Goal: Information Seeking & Learning: Compare options

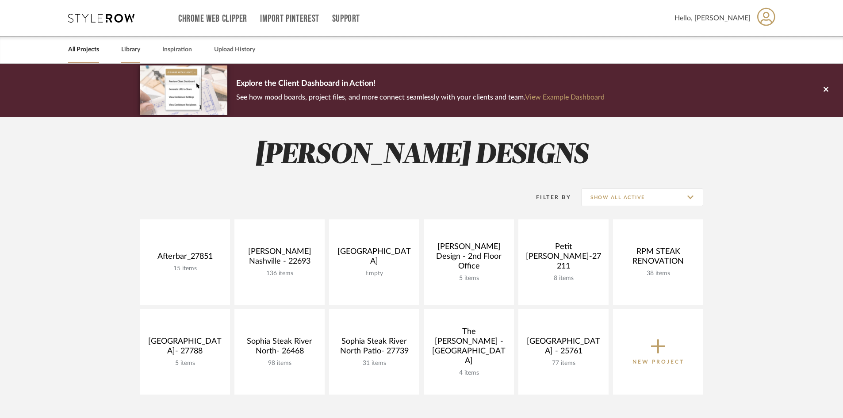
click at [136, 52] on link "Library" at bounding box center [130, 50] width 19 height 12
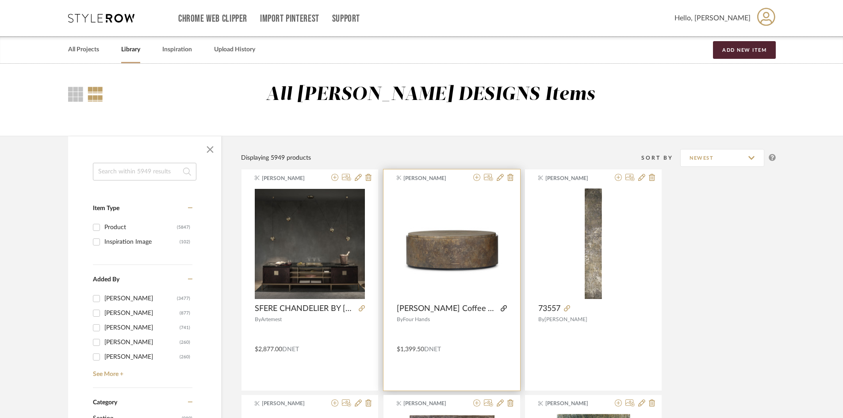
click at [501, 308] on icon at bounding box center [504, 308] width 6 height 6
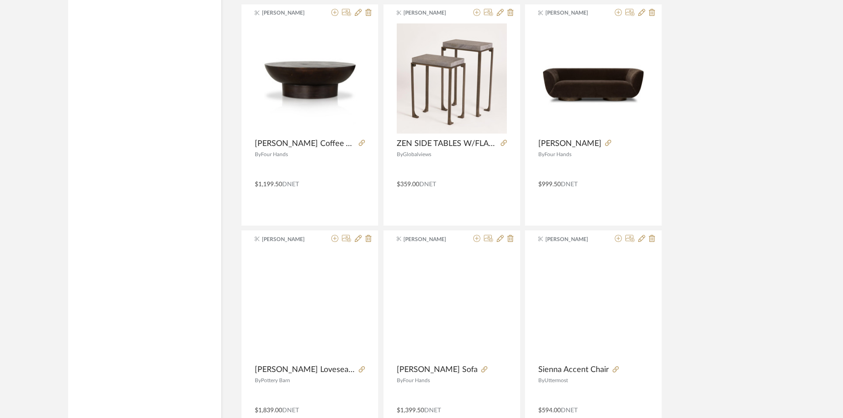
scroll to position [1770, 0]
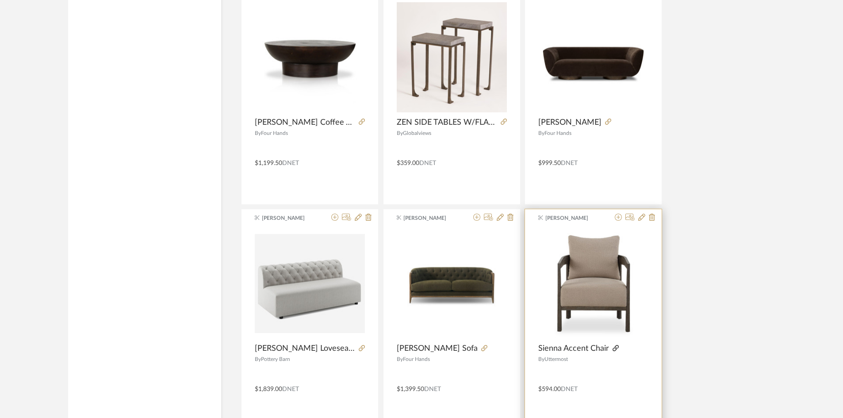
click at [617, 348] on icon at bounding box center [616, 348] width 6 height 6
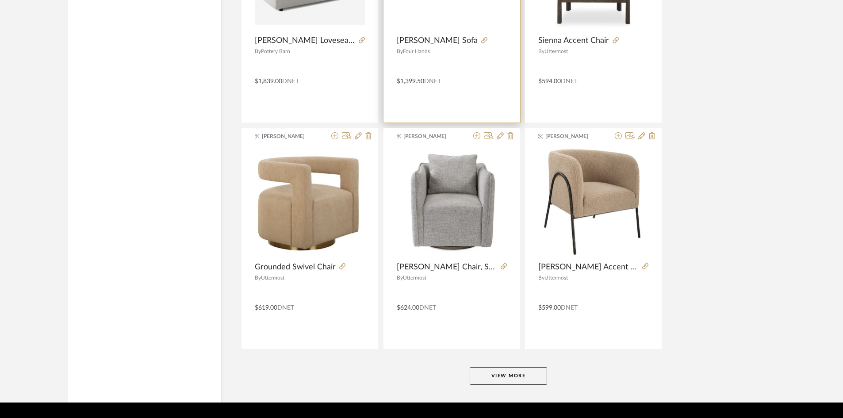
scroll to position [2080, 0]
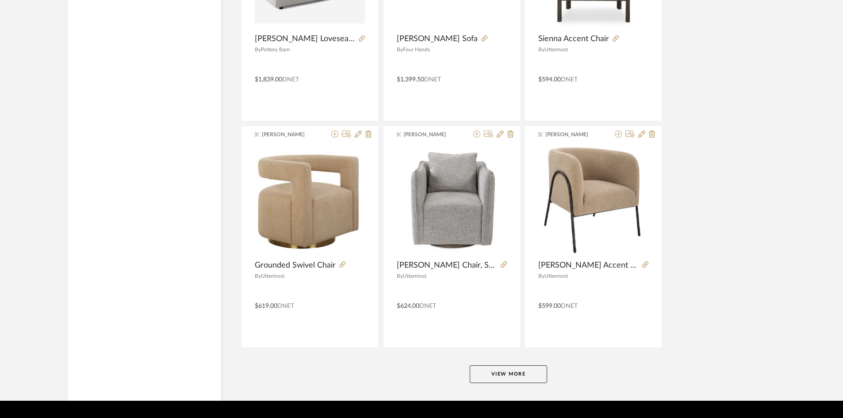
click at [512, 371] on button "View More" at bounding box center [508, 375] width 77 height 18
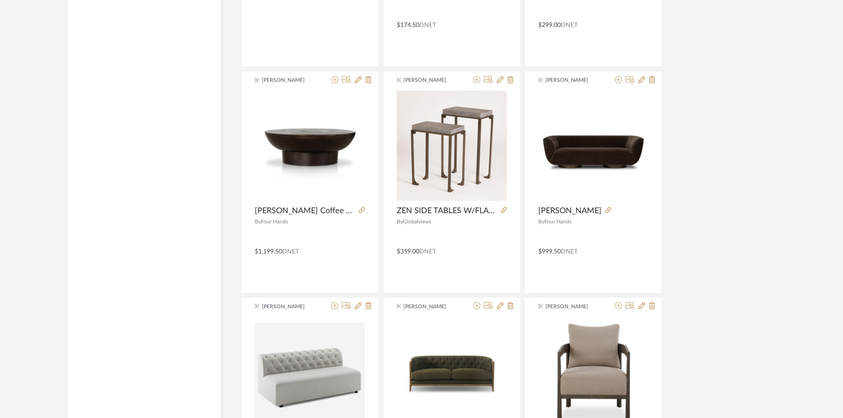
scroll to position [1637, 0]
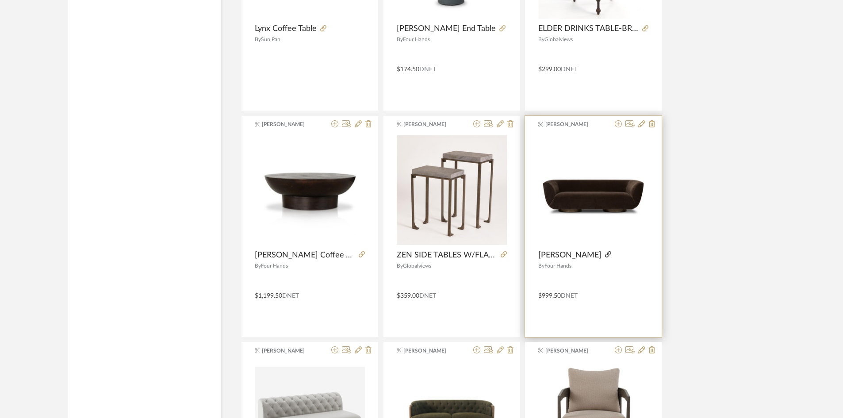
click at [605, 254] on icon at bounding box center [608, 254] width 6 height 6
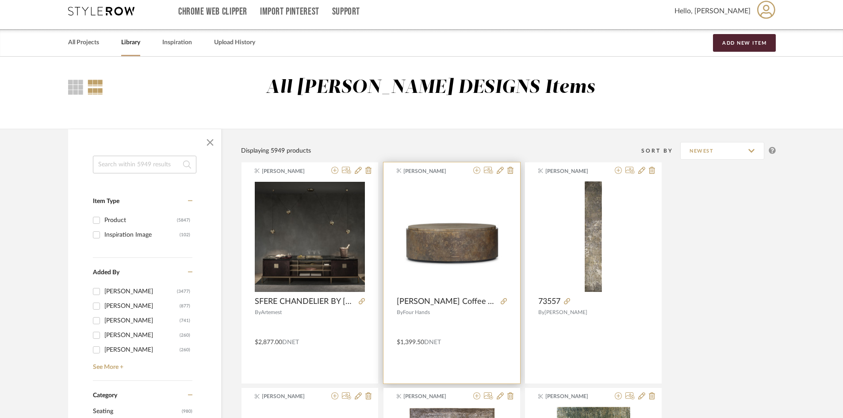
scroll to position [0, 0]
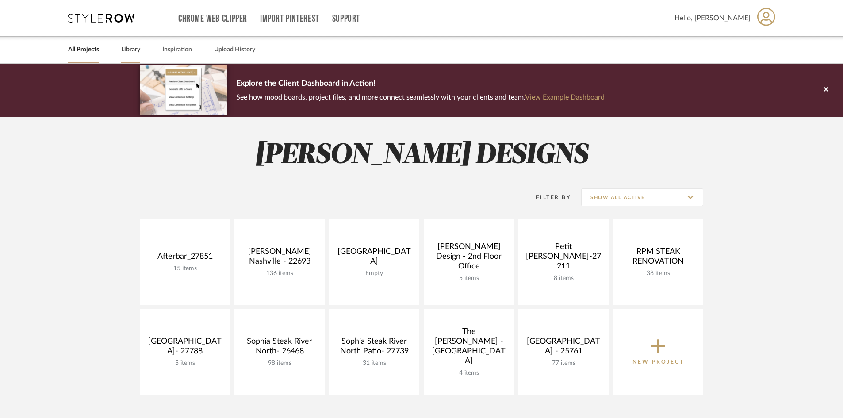
click at [135, 45] on link "Library" at bounding box center [130, 50] width 19 height 12
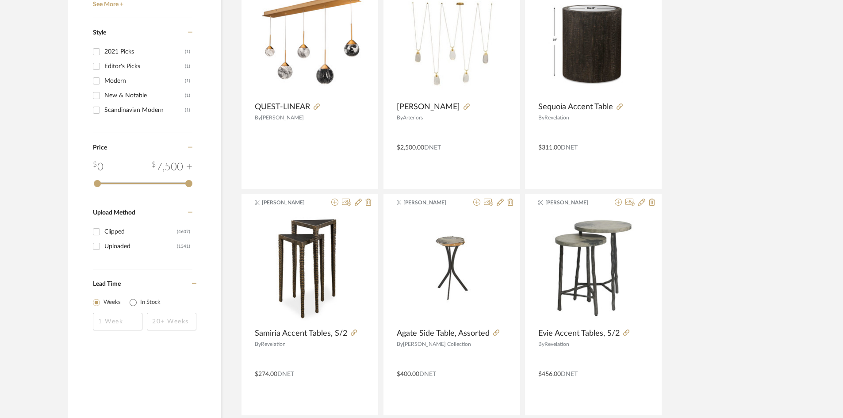
scroll to position [1151, 0]
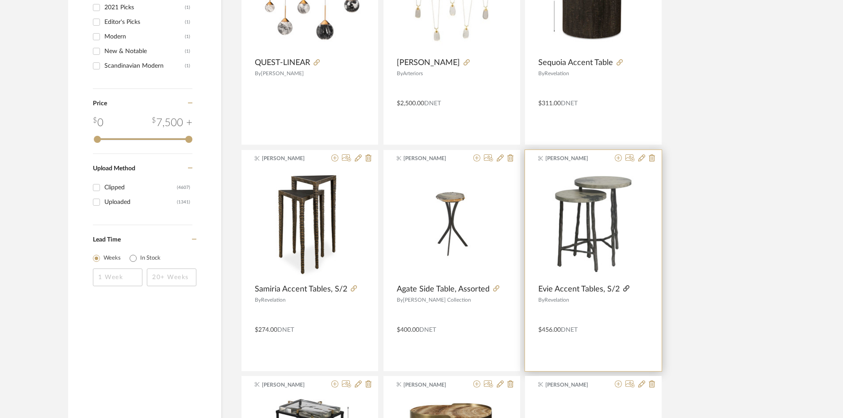
click at [627, 290] on icon at bounding box center [627, 288] width 6 height 6
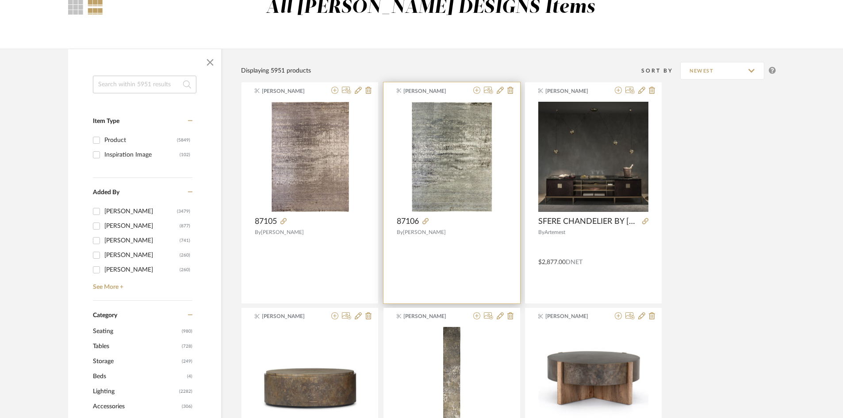
scroll to position [0, 0]
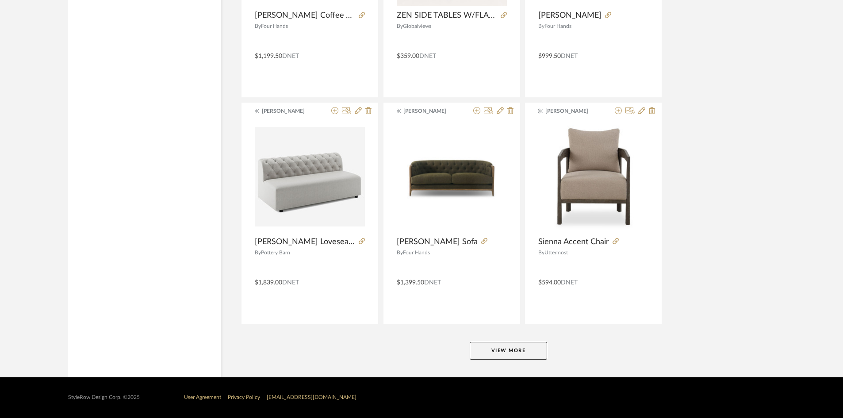
click at [529, 351] on button "View More" at bounding box center [508, 351] width 77 height 18
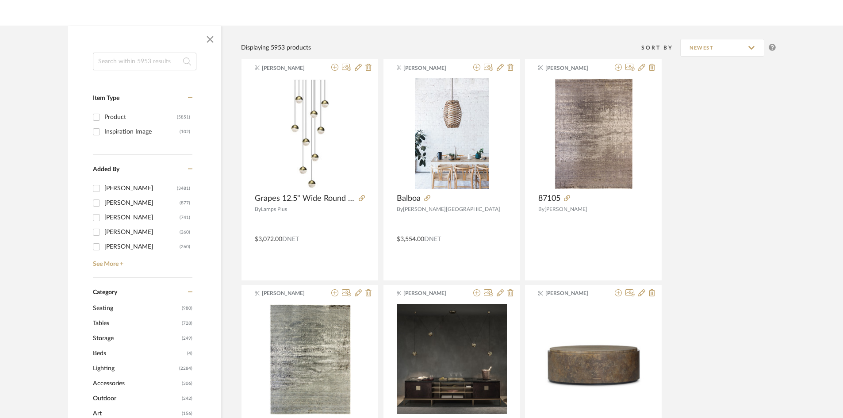
scroll to position [177, 0]
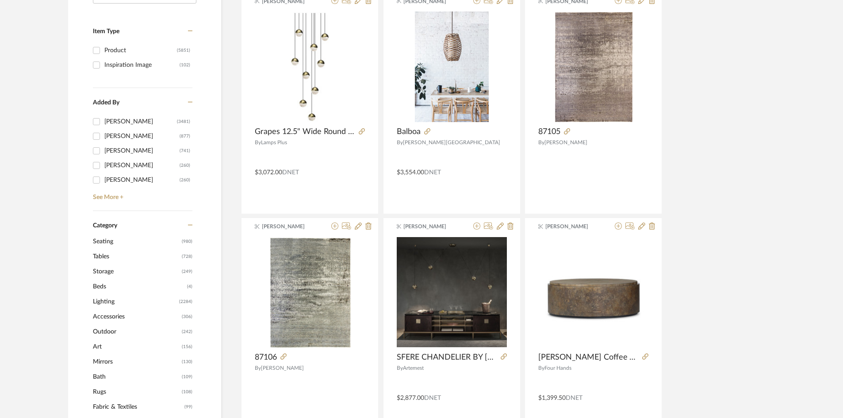
click at [96, 298] on span "Lighting" at bounding box center [135, 301] width 84 height 15
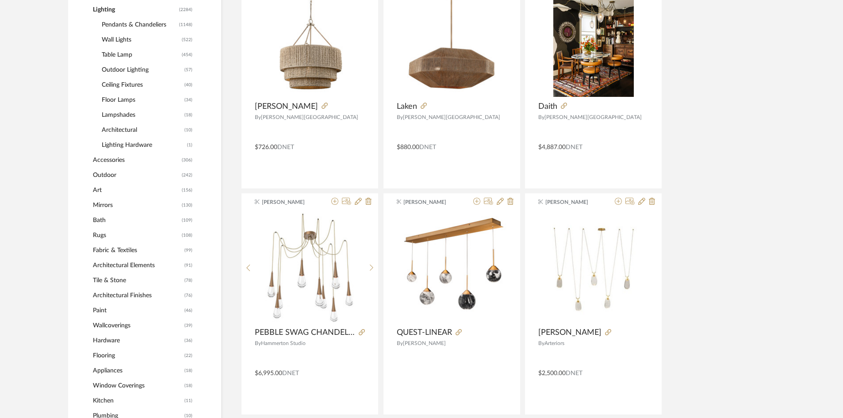
scroll to position [500, 0]
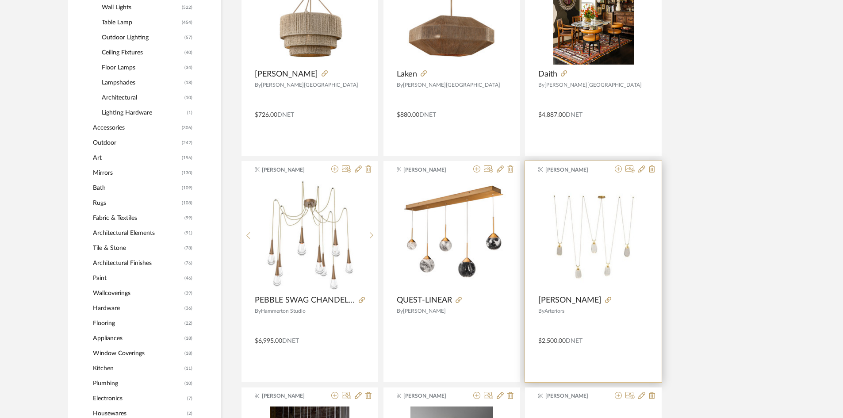
click at [620, 300] on div at bounding box center [625, 301] width 47 height 10
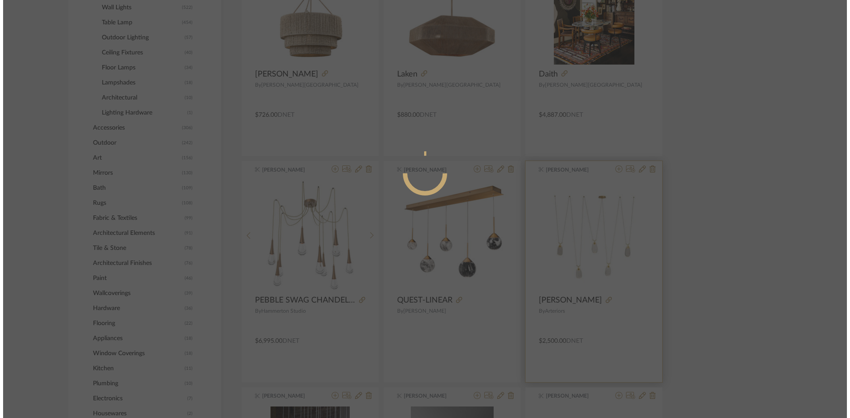
scroll to position [0, 0]
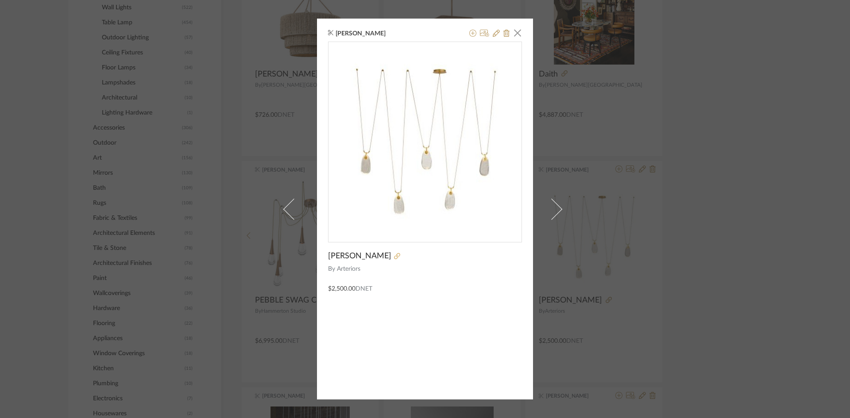
click at [399, 257] on icon at bounding box center [397, 256] width 6 height 6
click at [751, 208] on div "Tessa McKerr × MELT CHANDELIER By Arteriors $2,500.00 DNET" at bounding box center [425, 209] width 850 height 418
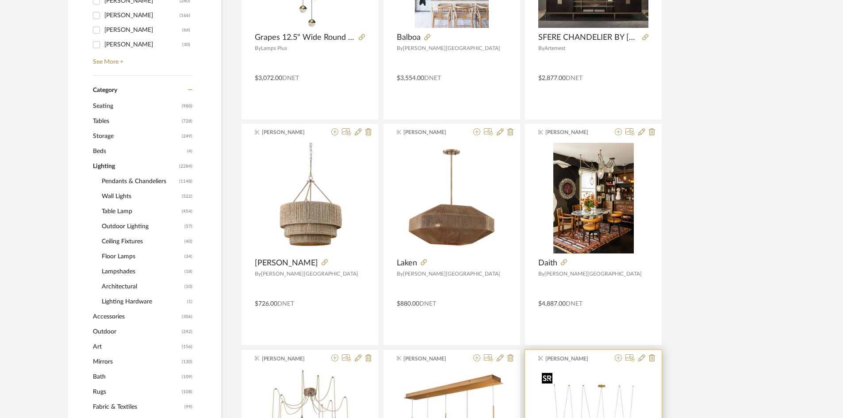
scroll to position [456, 0]
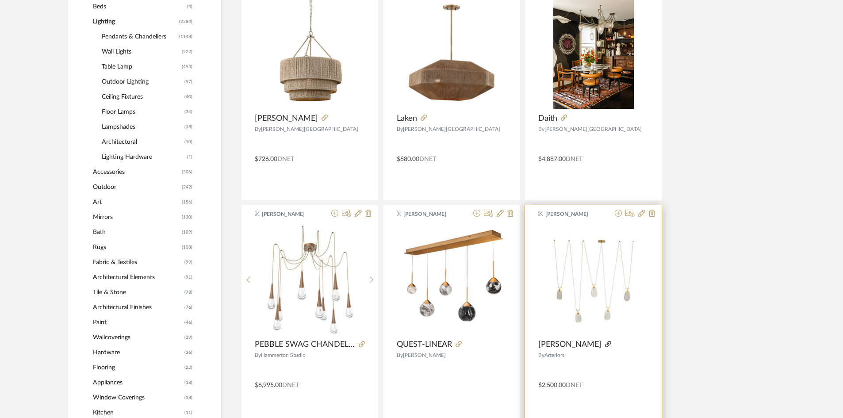
click at [612, 343] on icon at bounding box center [608, 344] width 6 height 6
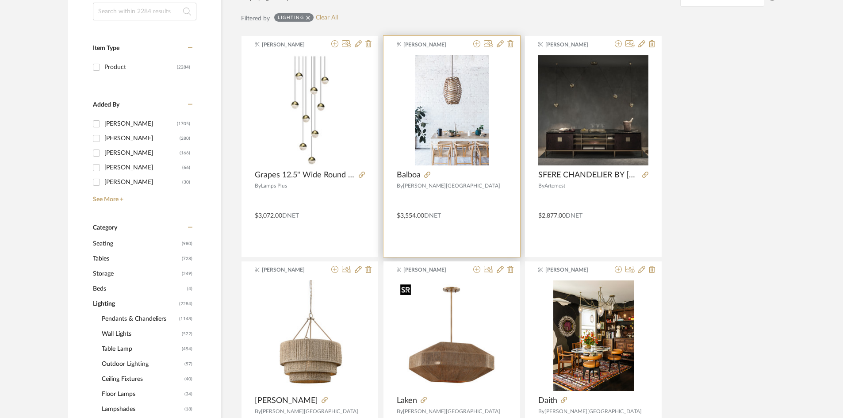
scroll to position [146, 0]
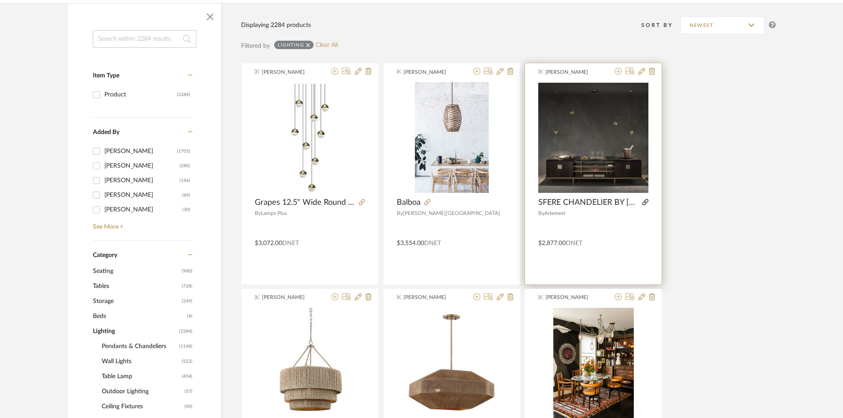
click at [648, 203] on icon at bounding box center [646, 202] width 6 height 6
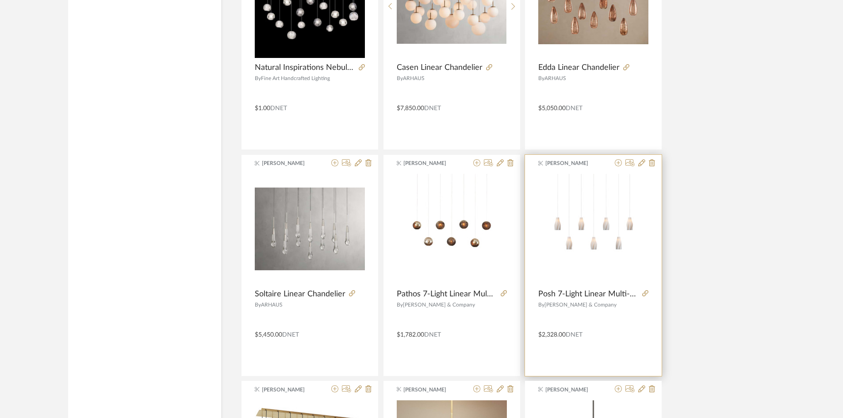
scroll to position [2093, 0]
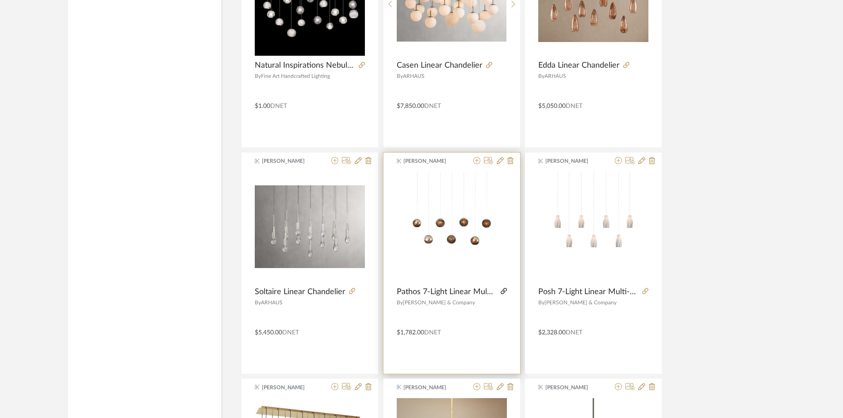
click at [503, 290] on icon at bounding box center [504, 291] width 6 height 6
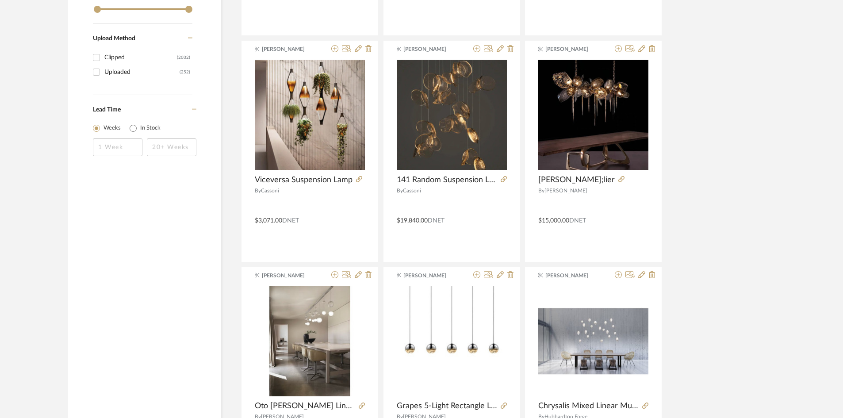
scroll to position [1341, 0]
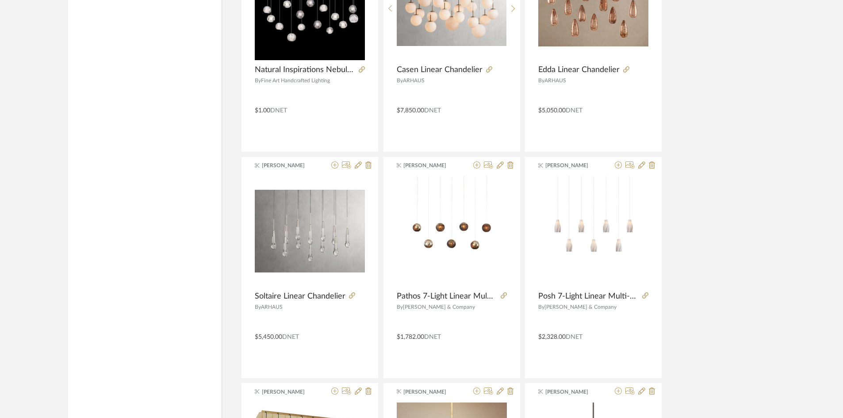
scroll to position [2093, 0]
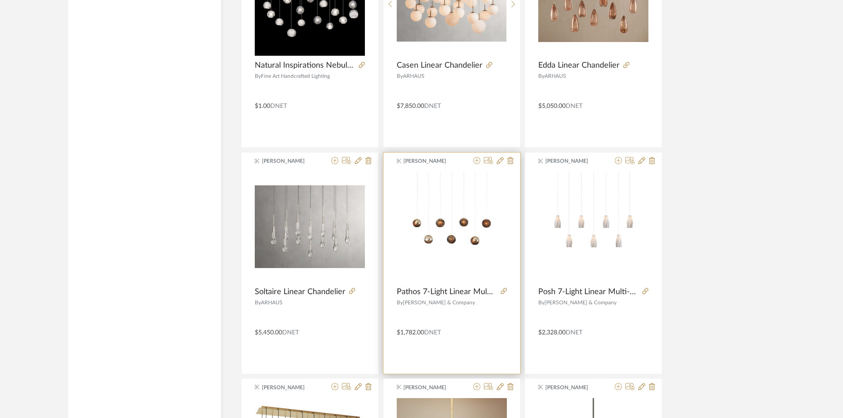
click at [508, 292] on product-name "Pathos 7-Light Linear Multi-Drop Pendant" at bounding box center [452, 292] width 137 height 10
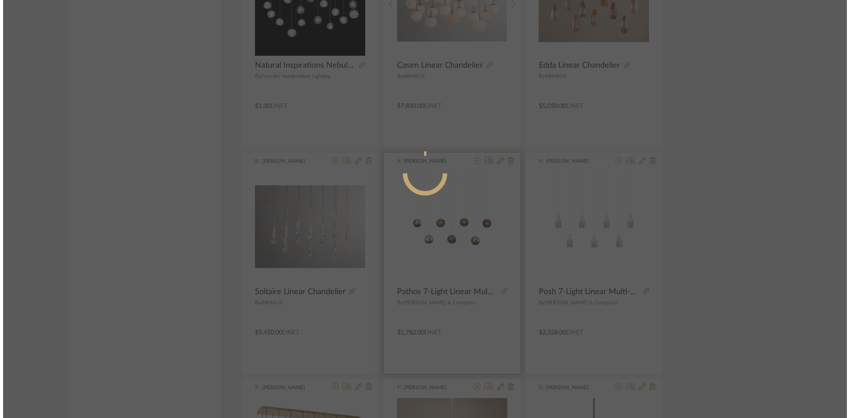
scroll to position [0, 0]
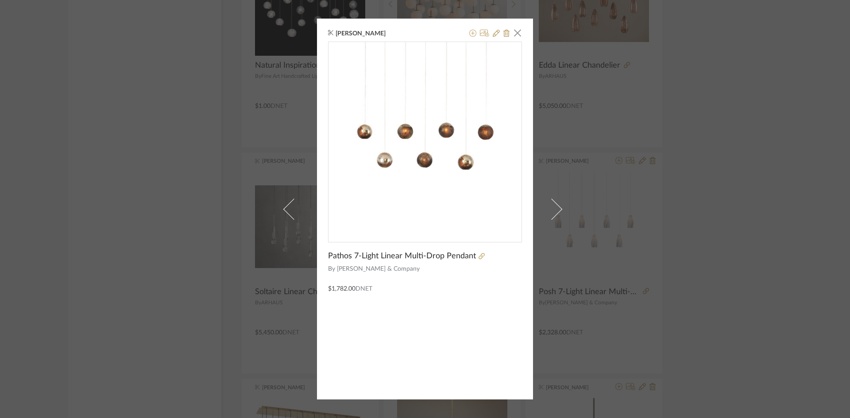
click at [476, 257] on div at bounding box center [499, 256] width 46 height 10
click at [478, 257] on icon at bounding box center [481, 256] width 6 height 6
click at [185, 162] on div "Tessa McKerr × Pathos 7-Light Linear Multi-Drop Pendant By Currey & Company $1,…" at bounding box center [425, 209] width 850 height 418
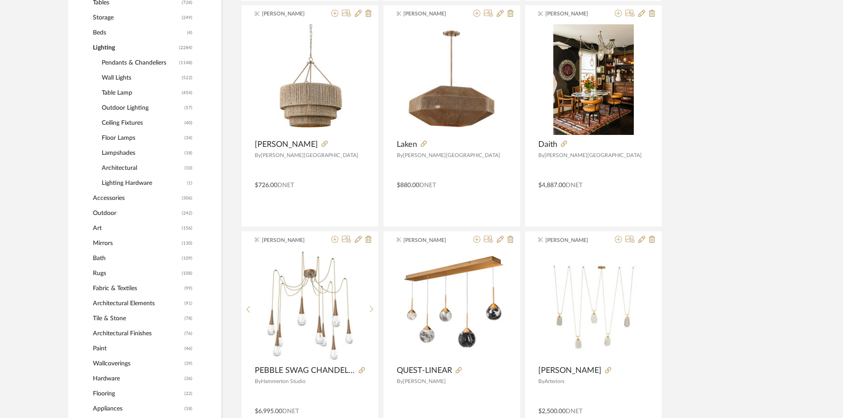
scroll to position [664, 0]
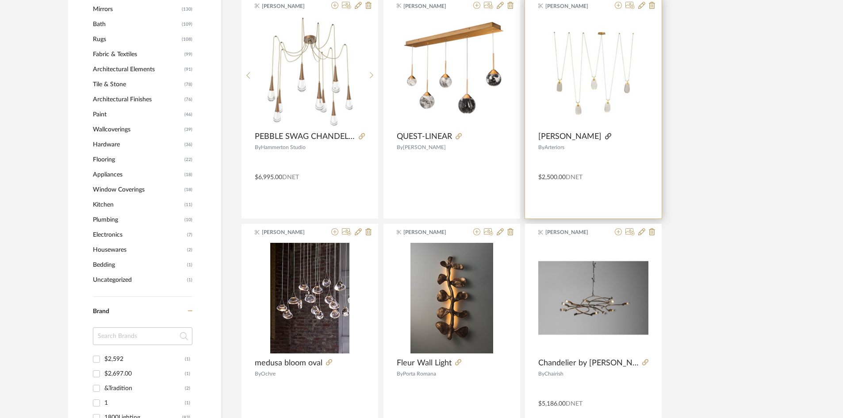
click at [612, 137] on icon at bounding box center [608, 136] width 6 height 6
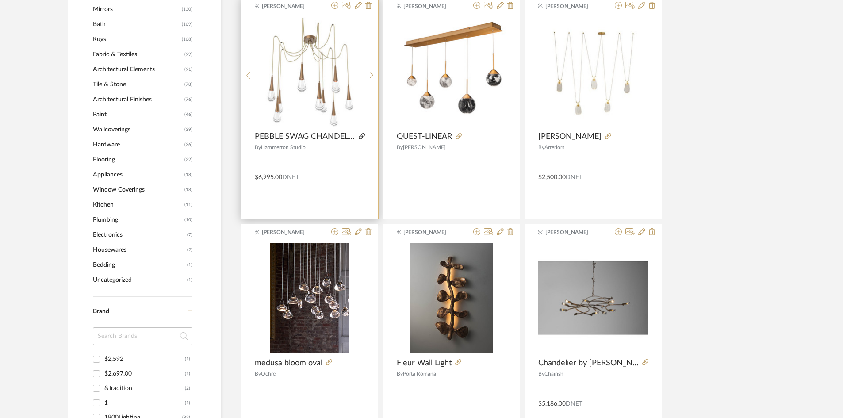
click at [361, 136] on icon at bounding box center [362, 136] width 6 height 6
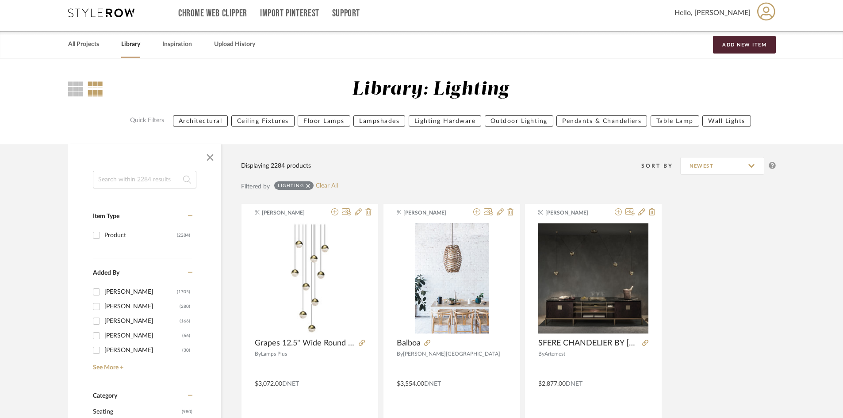
scroll to position [0, 0]
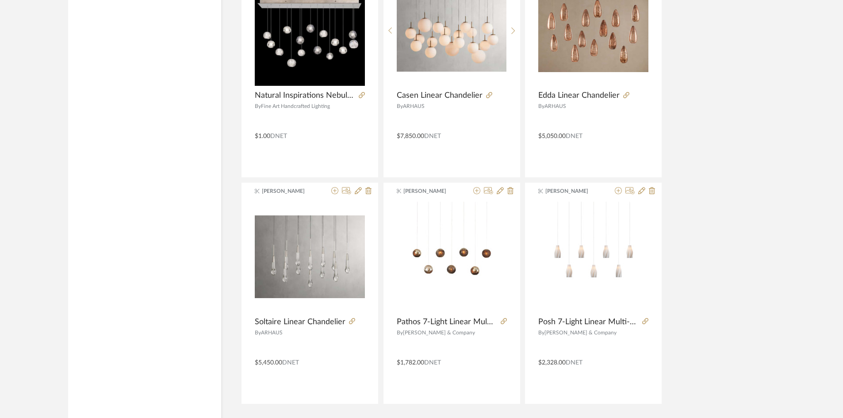
scroll to position [2143, 0]
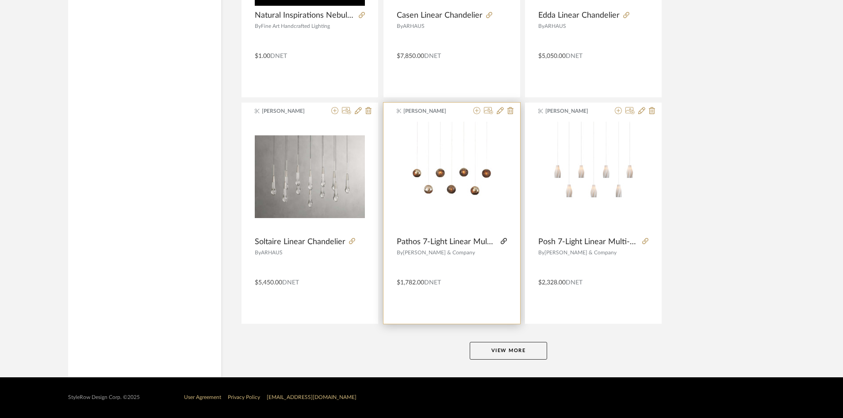
click at [501, 241] on icon at bounding box center [504, 241] width 6 height 6
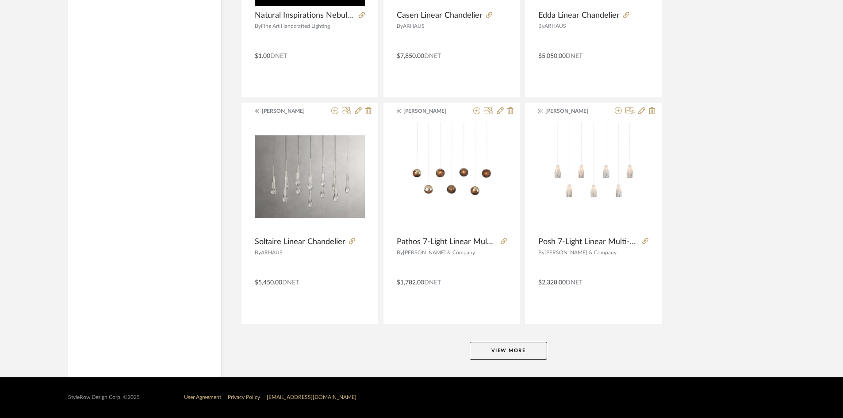
click at [512, 346] on button "View More" at bounding box center [508, 351] width 77 height 18
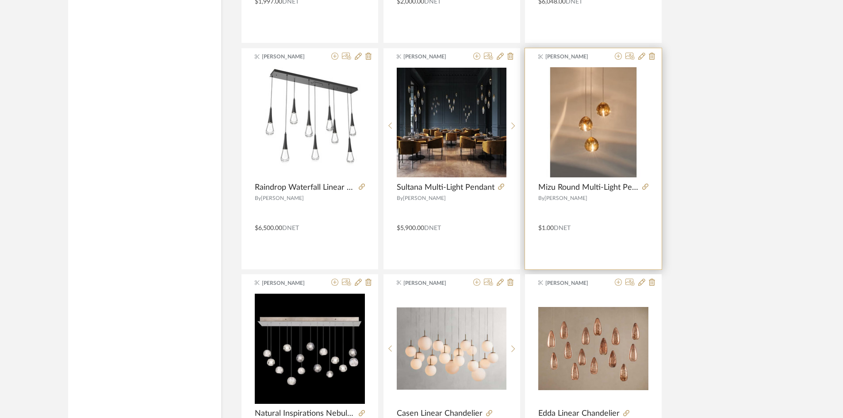
scroll to position [2010, 0]
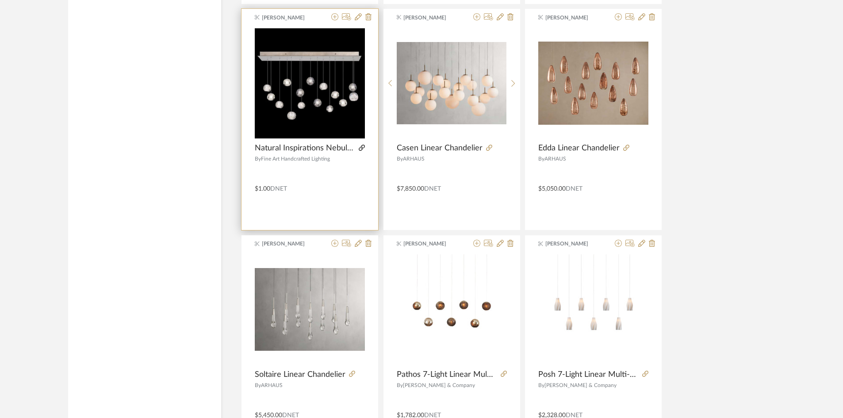
click at [361, 148] on icon at bounding box center [362, 148] width 6 height 6
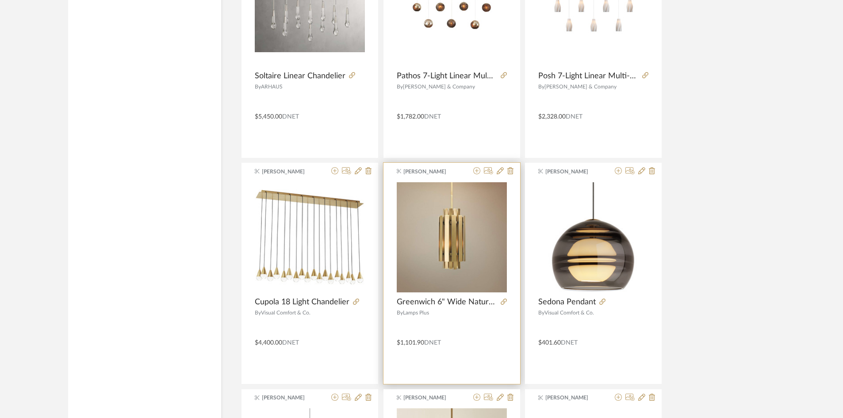
scroll to position [2320, 0]
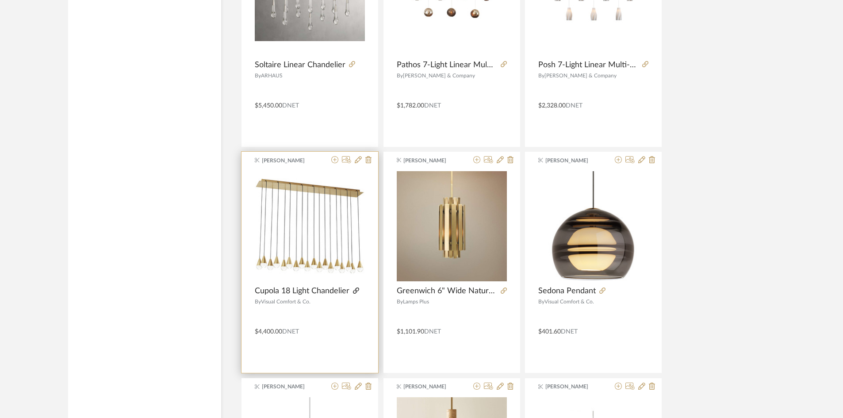
click at [359, 291] on icon at bounding box center [356, 291] width 6 height 6
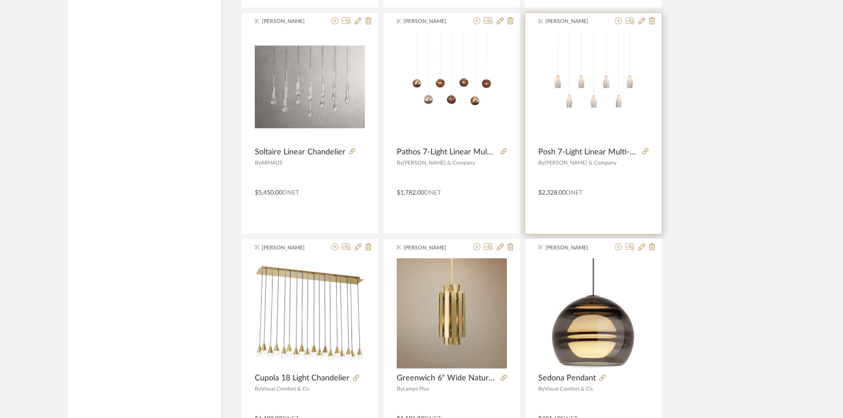
scroll to position [2232, 0]
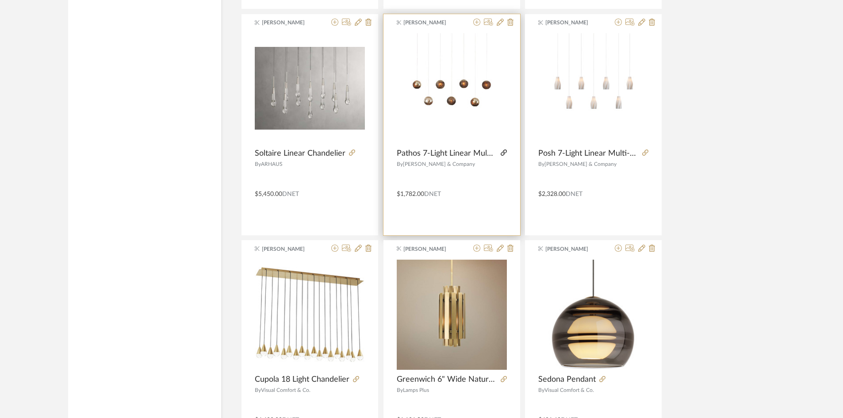
click at [502, 153] on icon at bounding box center [504, 153] width 6 height 6
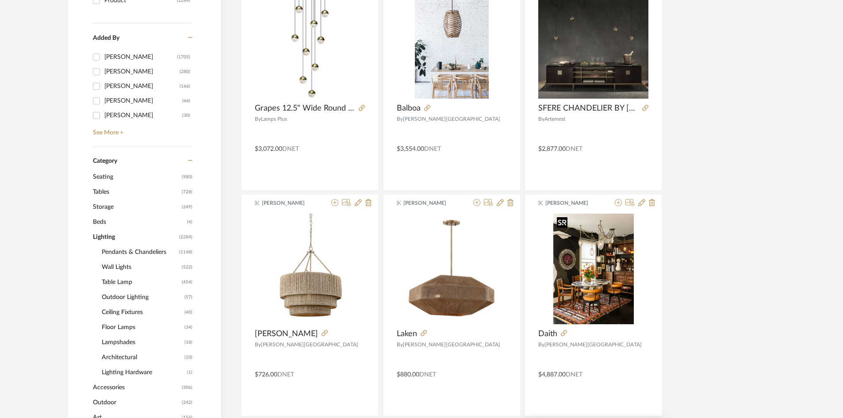
scroll to position [550, 0]
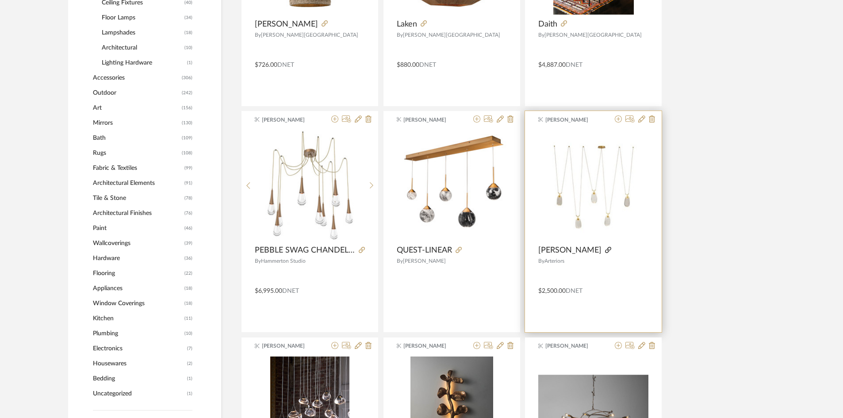
click at [612, 248] on icon at bounding box center [608, 250] width 6 height 6
